Goal: Check status: Check status

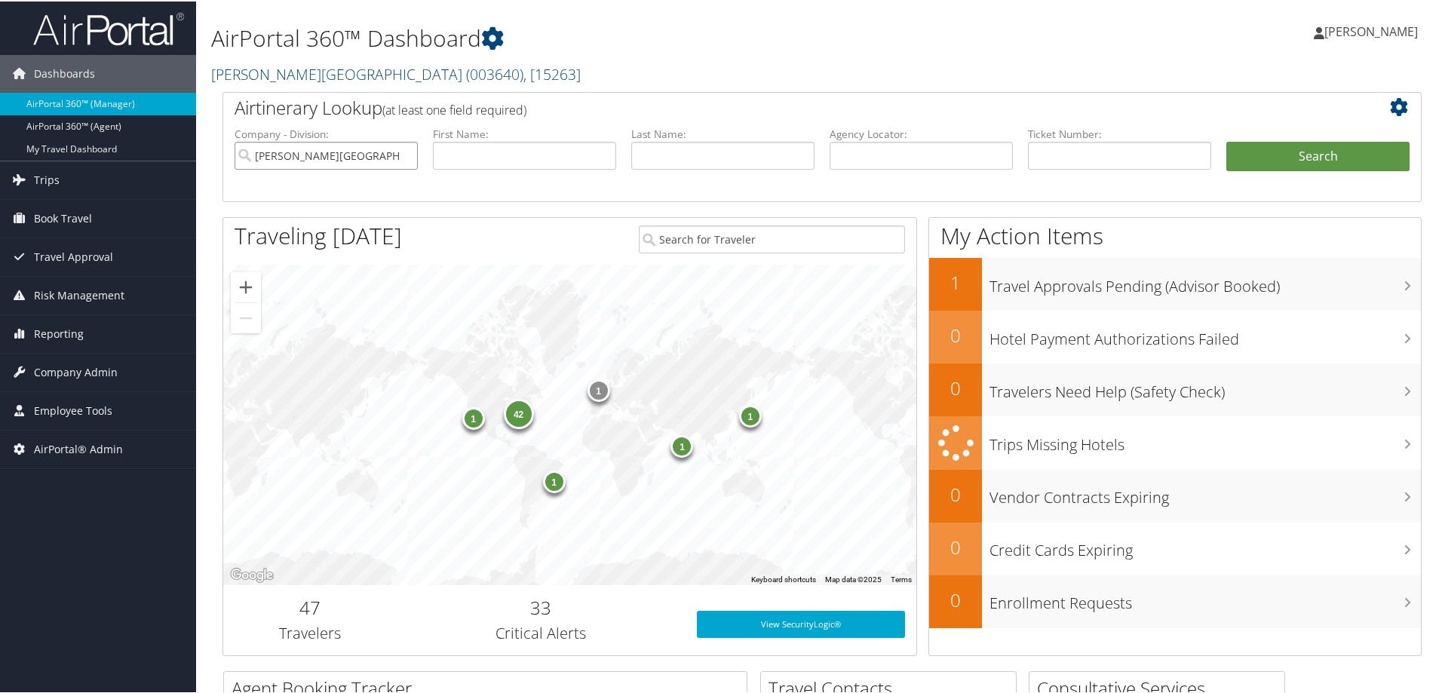
click at [404, 152] on input "Troy University" at bounding box center [326, 154] width 183 height 28
click at [1053, 152] on input "text" at bounding box center [1119, 154] width 183 height 28
paste input "8900897718969"
type input "8900897718969"
click at [1267, 155] on button "Search" at bounding box center [1318, 155] width 183 height 30
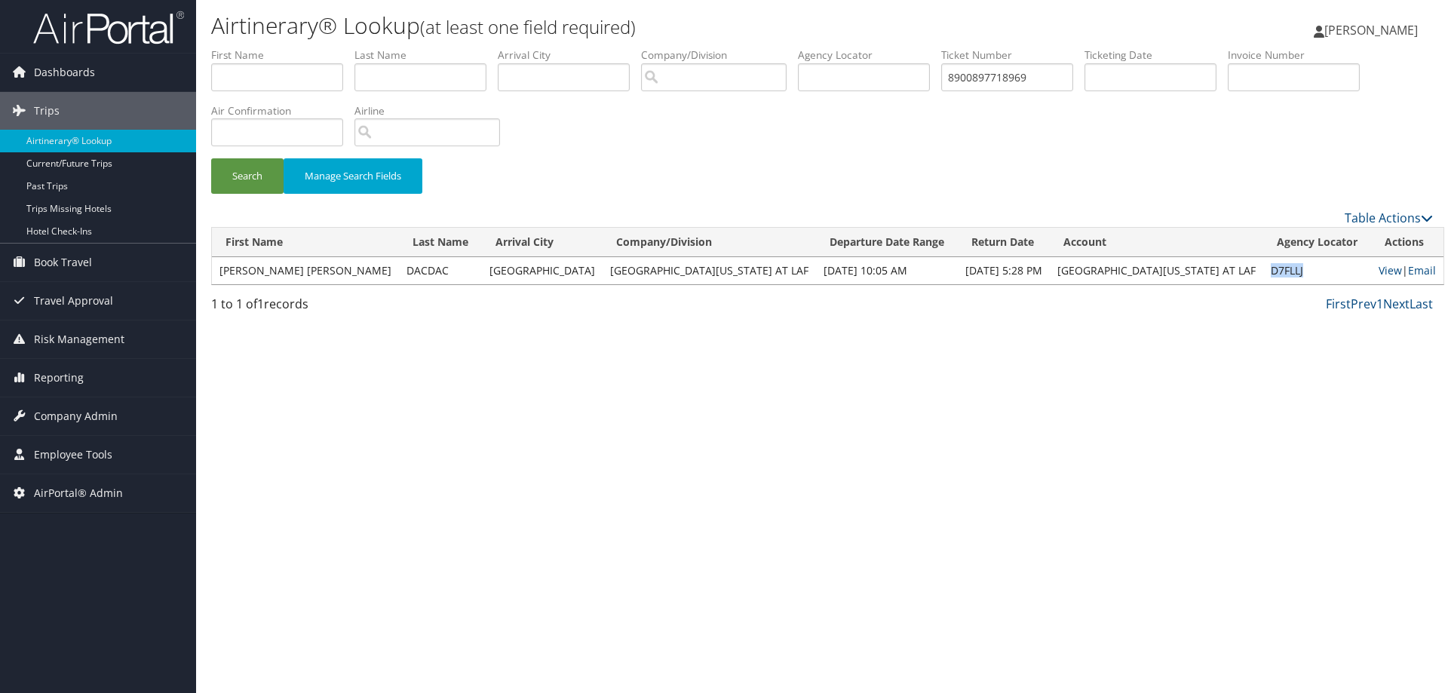
drag, startPoint x: 1269, startPoint y: 269, endPoint x: 1222, endPoint y: 275, distance: 47.2
click at [1263, 275] on td "D7FLLJ" at bounding box center [1317, 270] width 108 height 27
copy td "D7FLLJ"
